Goal: Task Accomplishment & Management: Use online tool/utility

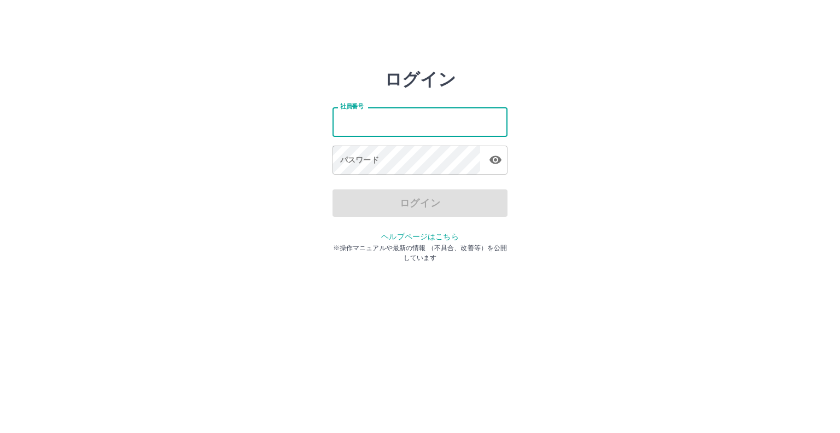
type input "*******"
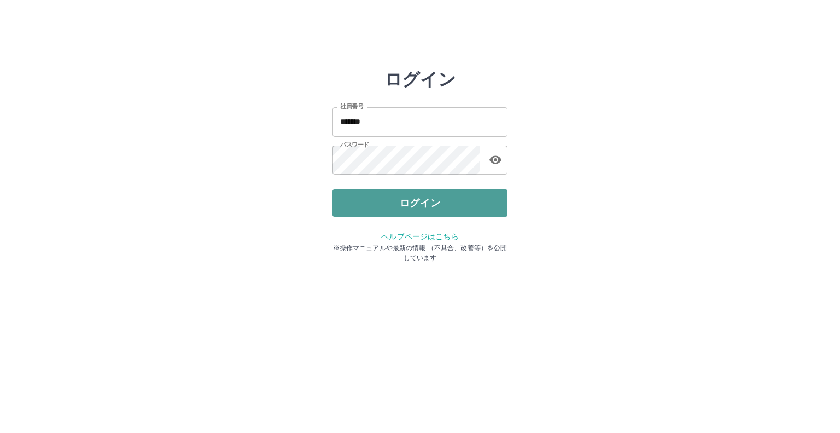
click at [449, 201] on button "ログイン" at bounding box center [420, 202] width 175 height 27
